Goal: Task Accomplishment & Management: Manage account settings

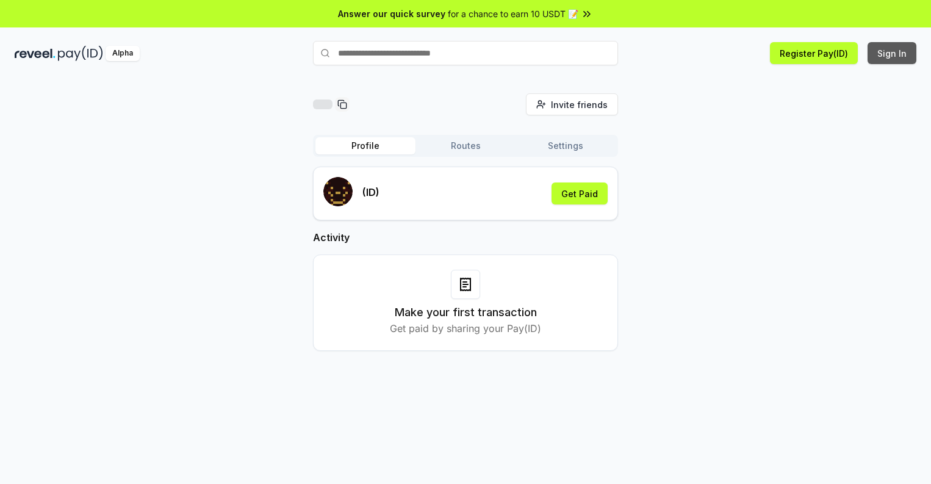
click at [893, 53] on button "Sign In" at bounding box center [892, 53] width 49 height 22
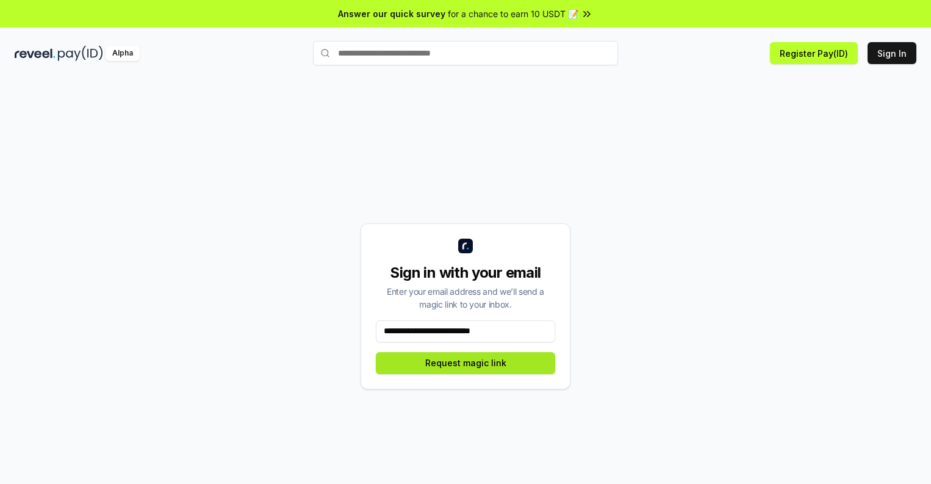
type input "**********"
click at [466, 362] on button "Request magic link" at bounding box center [465, 363] width 179 height 22
